Goal: Task Accomplishment & Management: Manage account settings

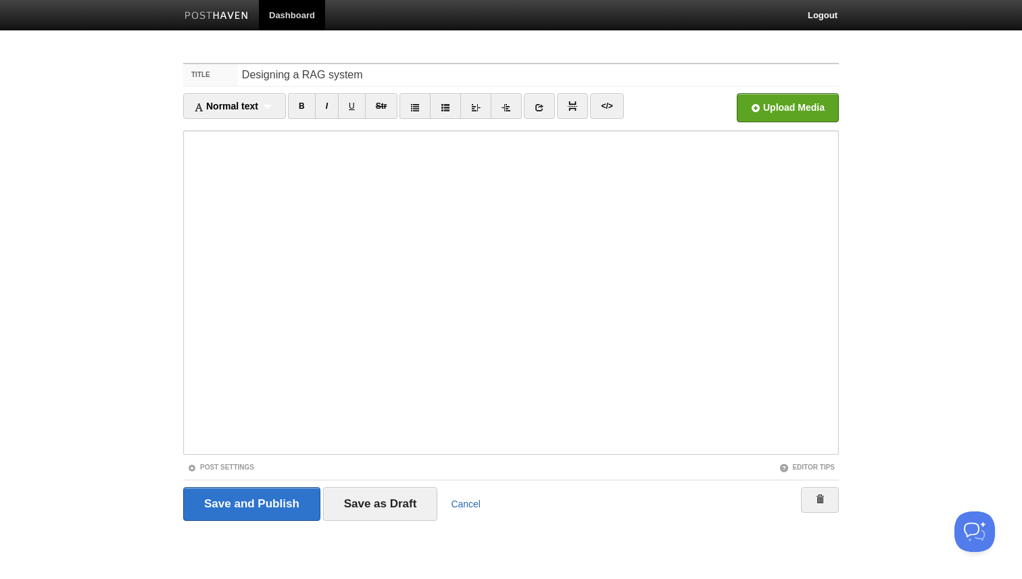
click at [473, 502] on link "Cancel" at bounding box center [466, 504] width 30 height 11
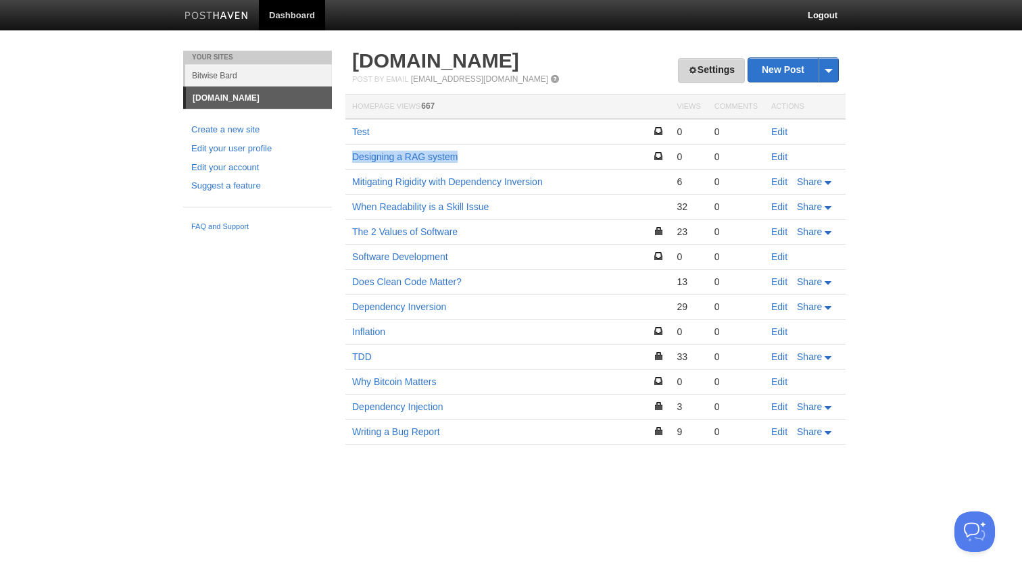
click at [692, 72] on link "Settings" at bounding box center [711, 70] width 67 height 25
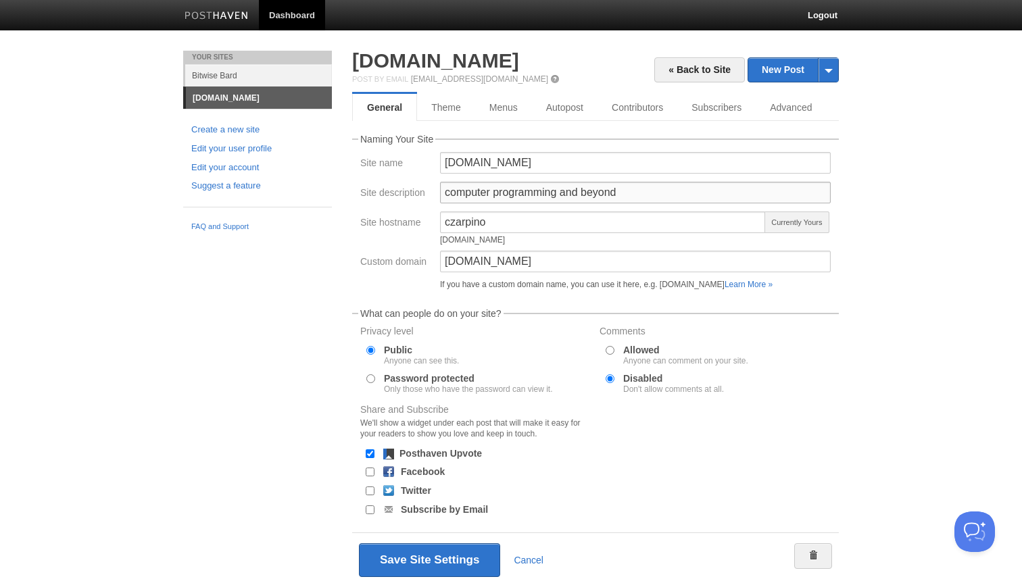
click at [479, 185] on input "computer programming and beyond" at bounding box center [635, 193] width 391 height 22
type input "programming and beyond"
click at [412, 556] on button "Save Site Settings" at bounding box center [429, 561] width 141 height 34
